Goal: Information Seeking & Learning: Learn about a topic

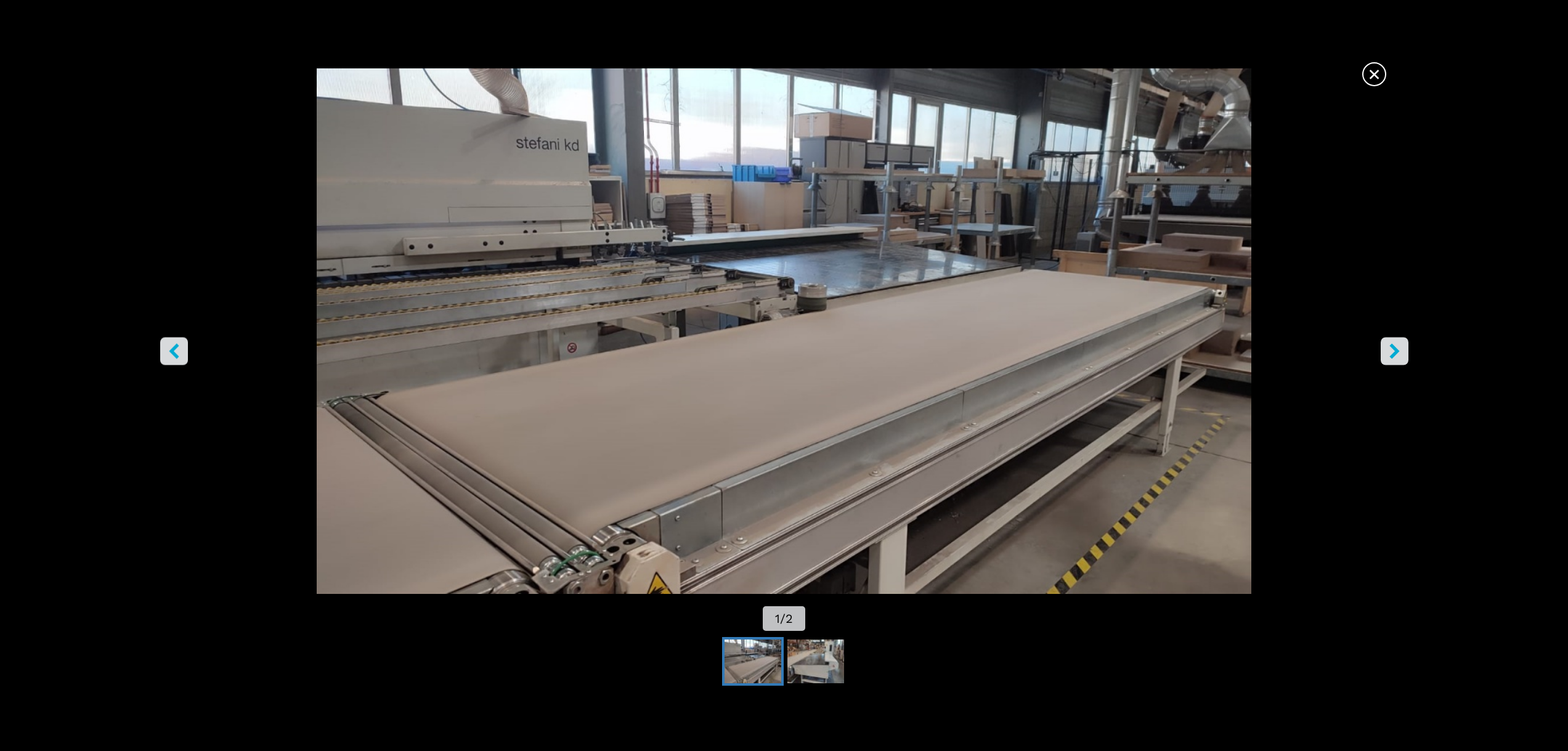
click at [181, 356] on icon "left-button" at bounding box center [174, 351] width 15 height 15
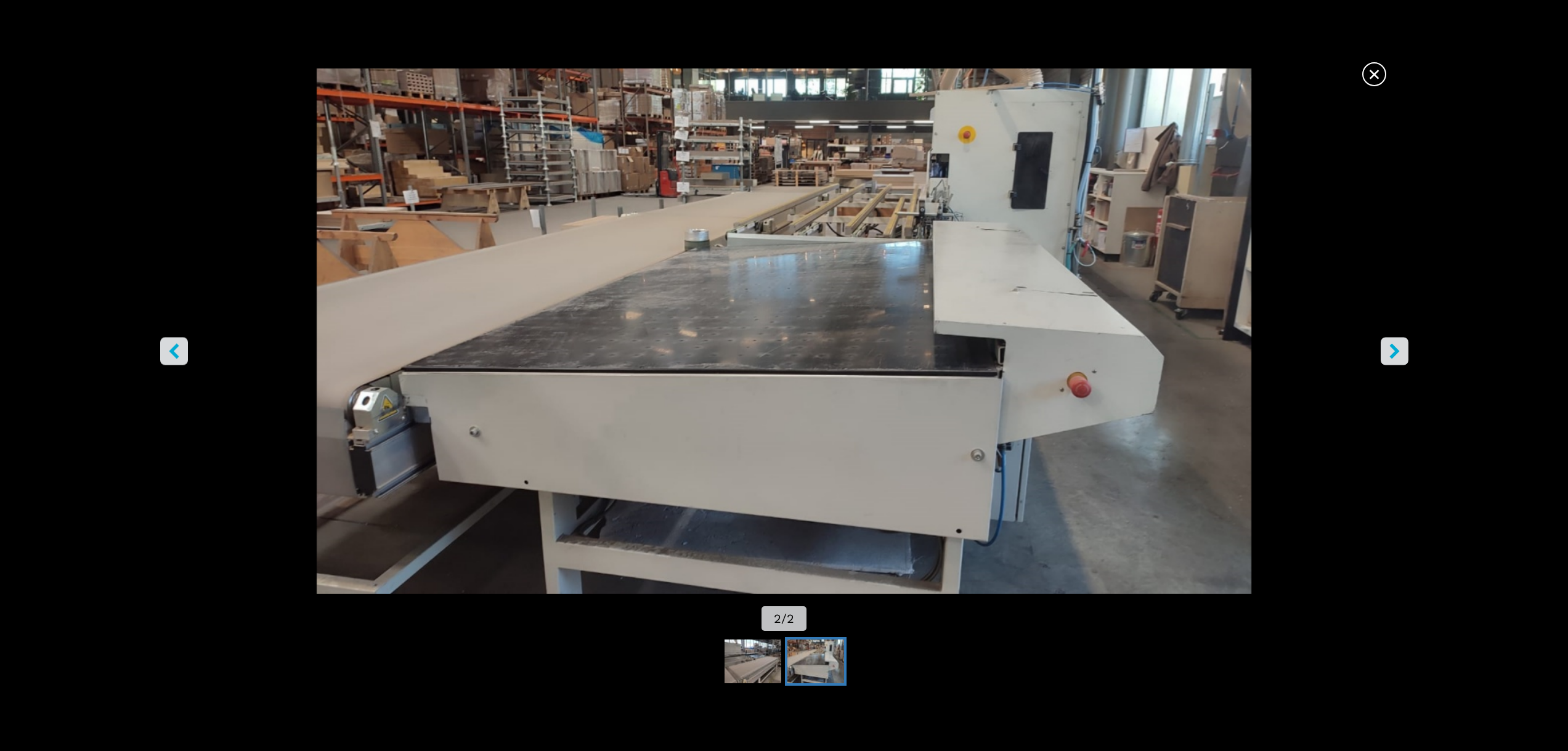
click at [179, 355] on icon "left-button" at bounding box center [174, 351] width 15 height 15
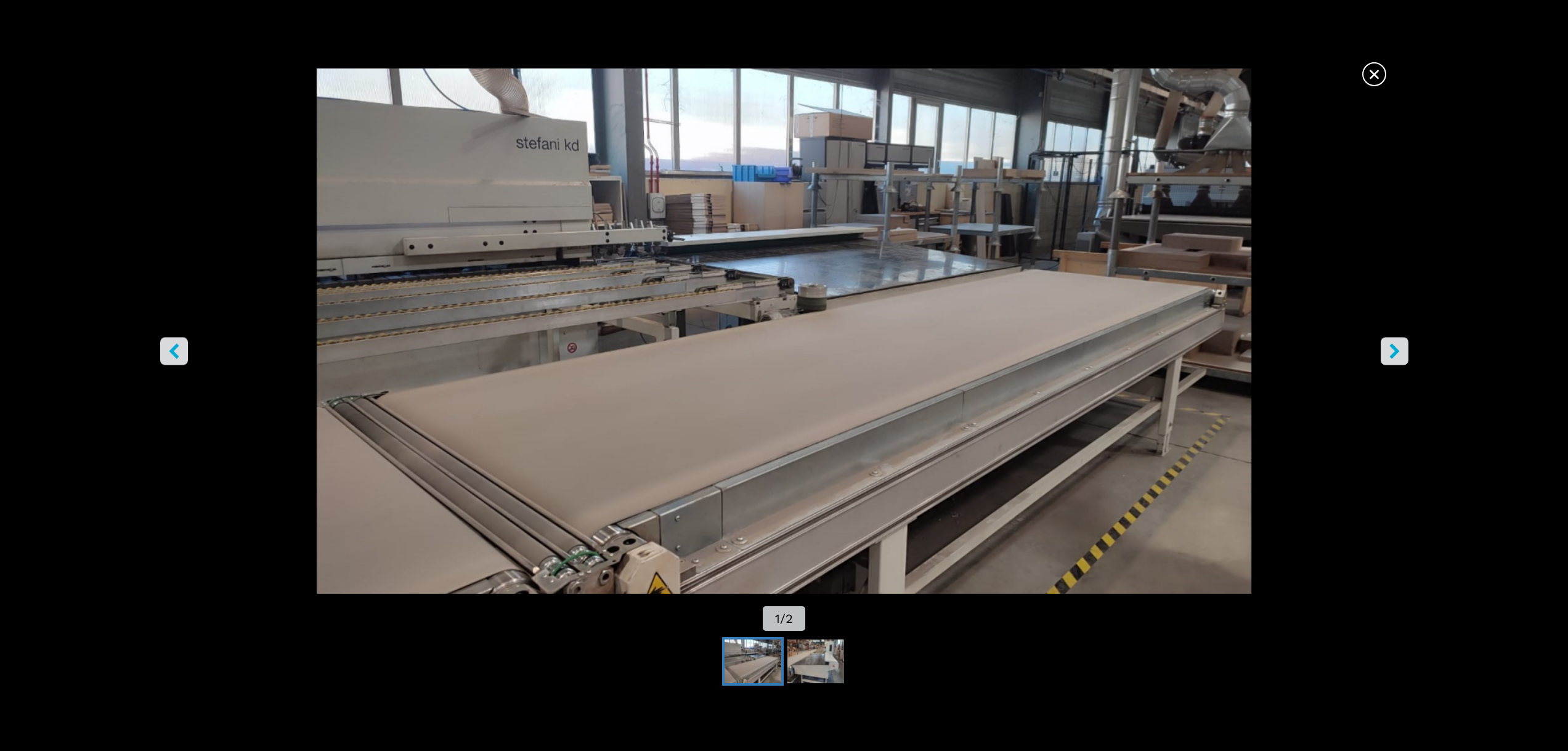
click at [179, 355] on icon "left-button" at bounding box center [174, 351] width 15 height 15
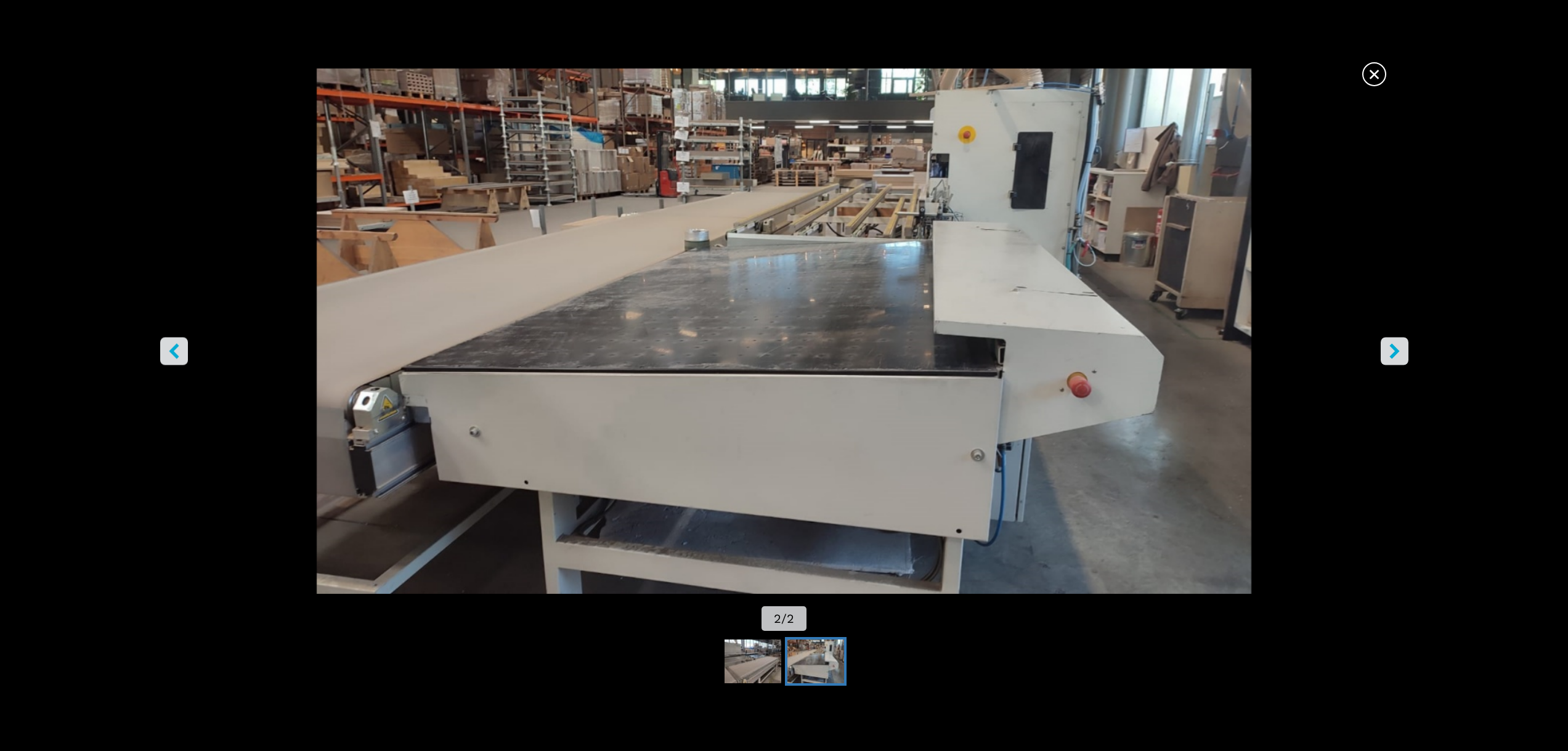
click at [179, 355] on icon "left-button" at bounding box center [174, 351] width 15 height 15
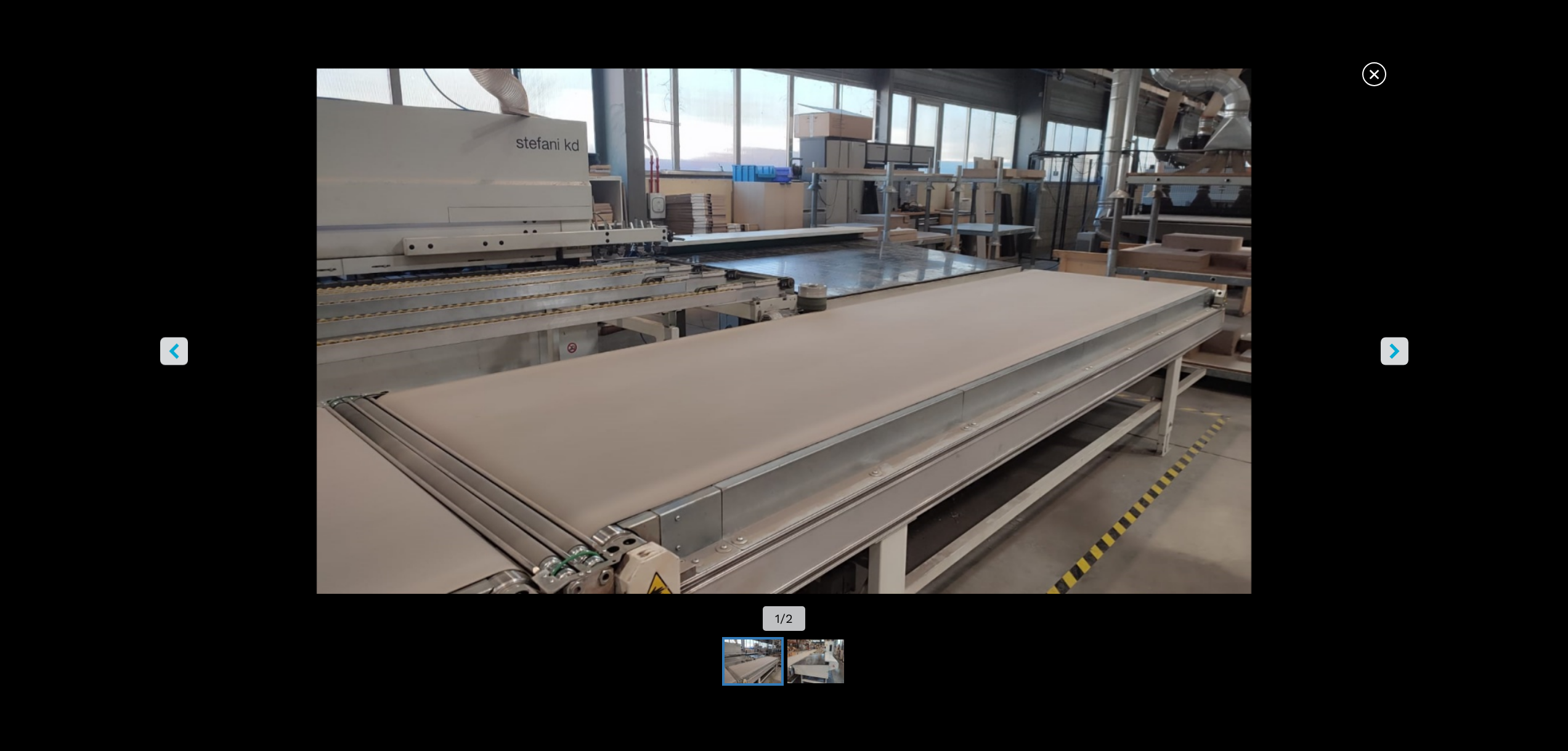
click at [179, 355] on icon "left-button" at bounding box center [174, 351] width 15 height 15
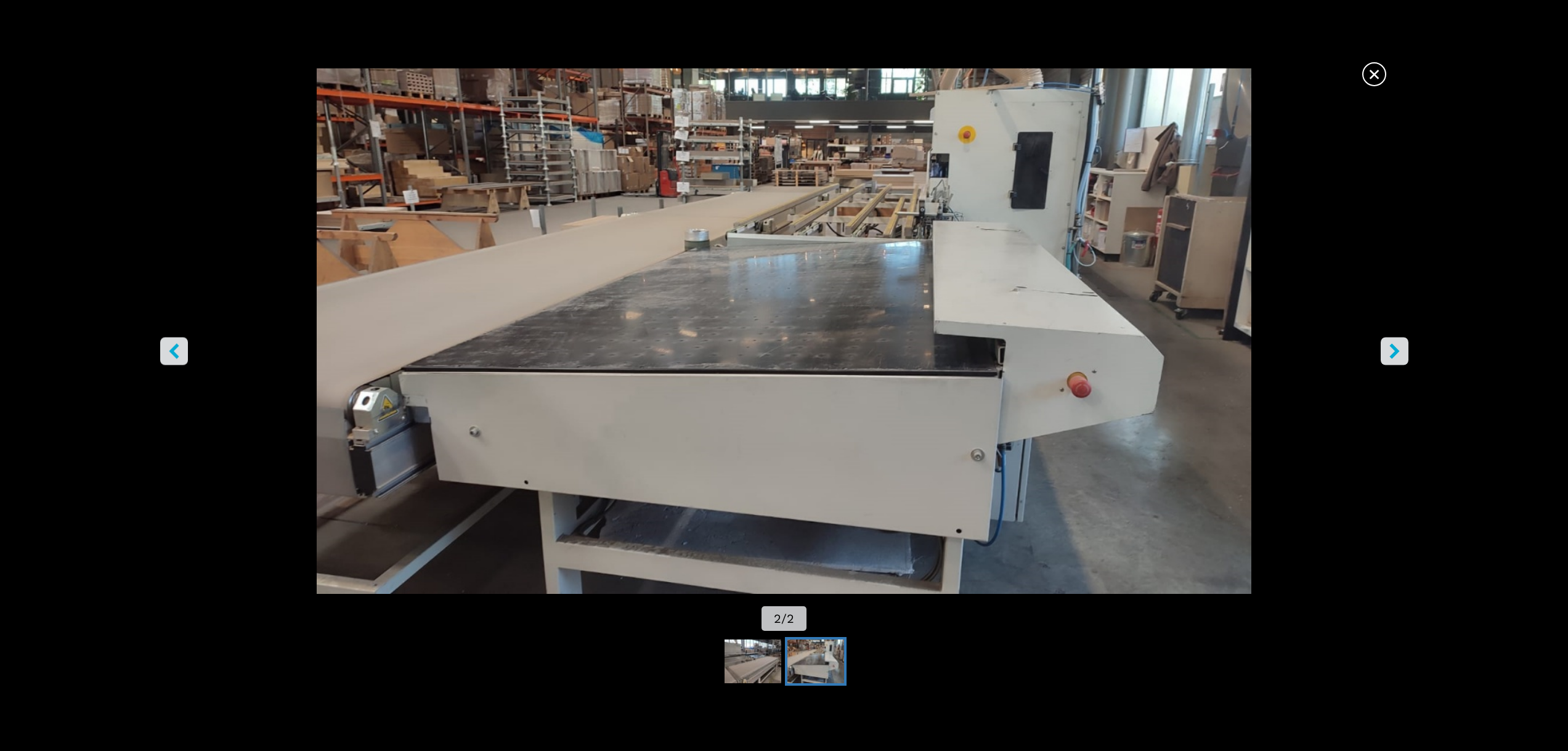
click at [1407, 353] on button "right-button" at bounding box center [1395, 351] width 28 height 28
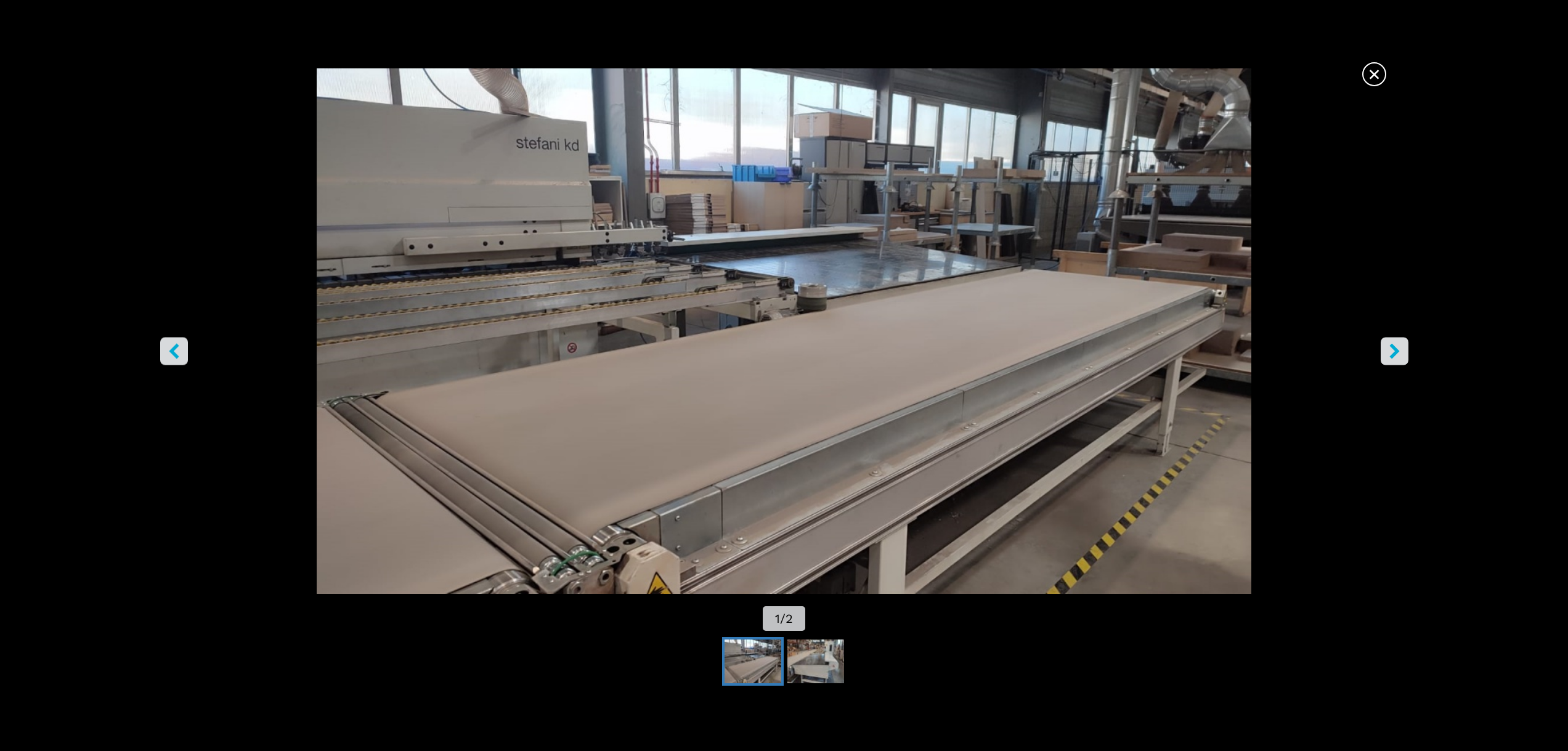
click at [1388, 355] on icon "right-button" at bounding box center [1395, 351] width 15 height 15
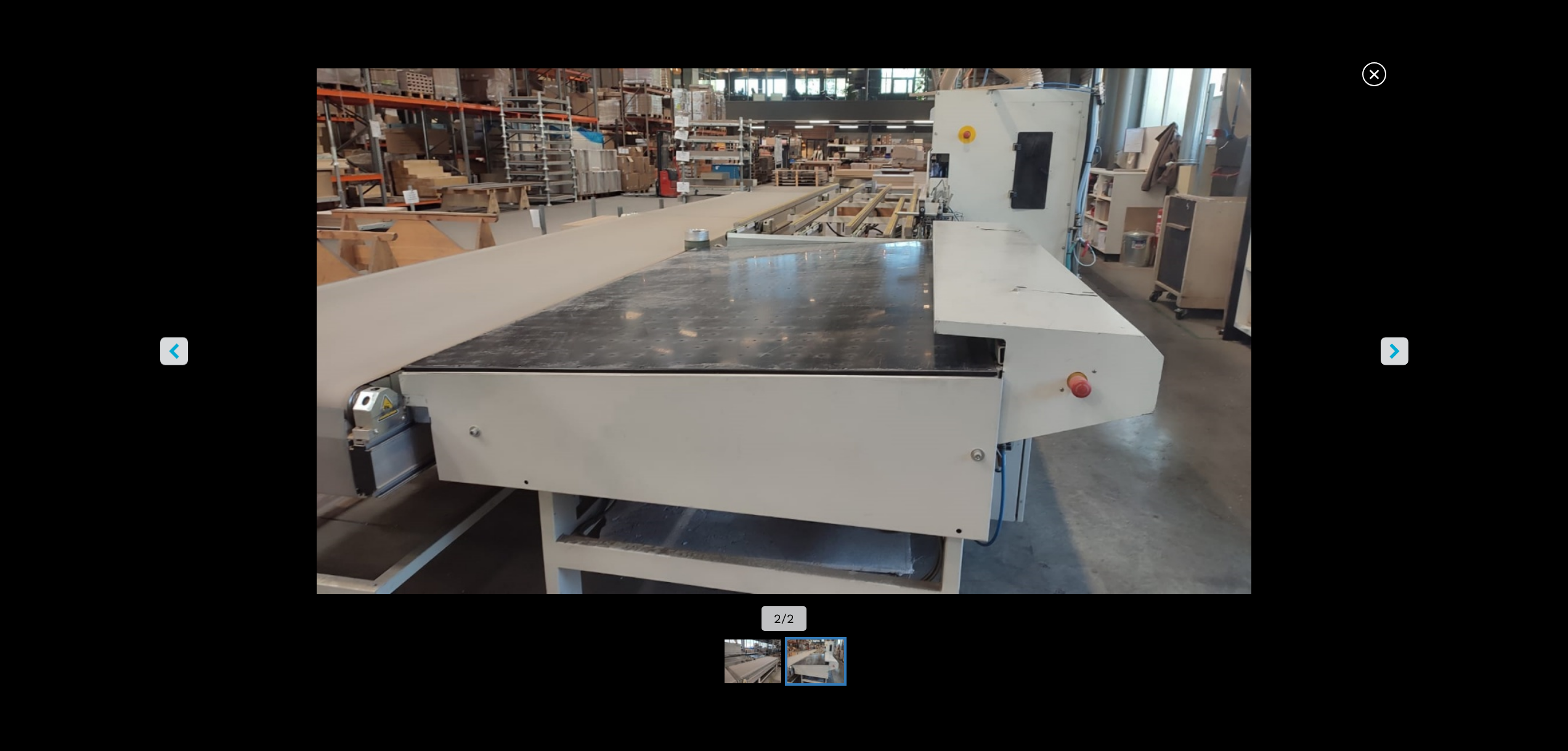
click at [1398, 348] on icon "right-button" at bounding box center [1395, 351] width 15 height 15
